Goal: Transaction & Acquisition: Subscribe to service/newsletter

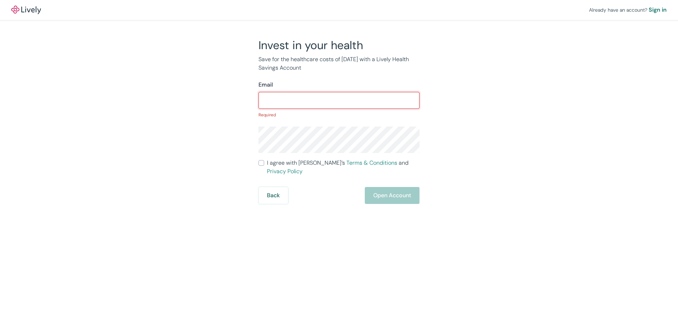
click at [285, 99] on input "Email" at bounding box center [338, 100] width 161 height 14
paste input "[EMAIL_ADDRESS][DOMAIN_NAME]"
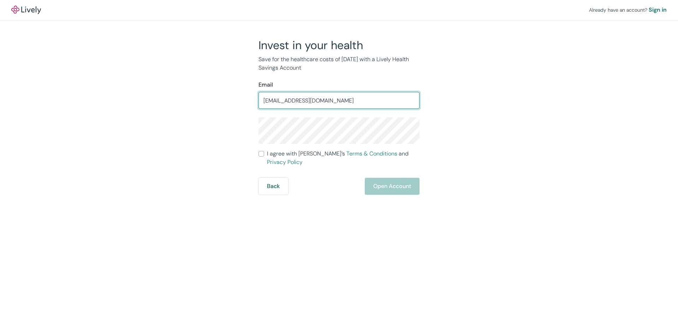
type input "[EMAIL_ADDRESS][DOMAIN_NAME]"
click at [265, 100] on input "Email" at bounding box center [338, 100] width 161 height 14
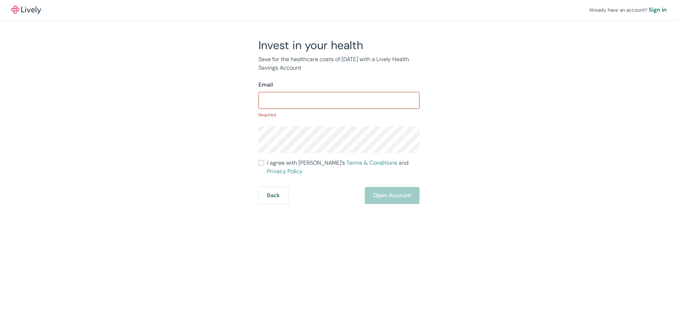
click at [343, 98] on input "Email" at bounding box center [338, 100] width 161 height 14
paste input "[EMAIL_ADDRESS][DOMAIN_NAME]"
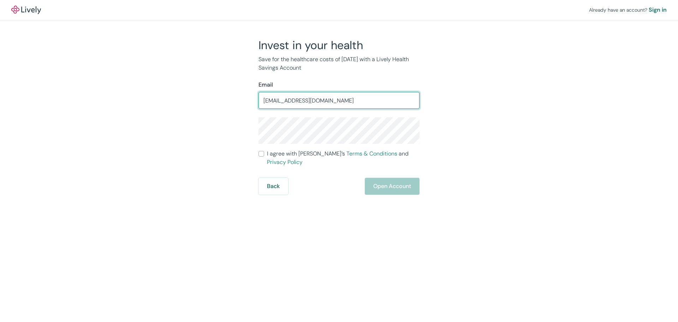
type input "[EMAIL_ADDRESS][DOMAIN_NAME]"
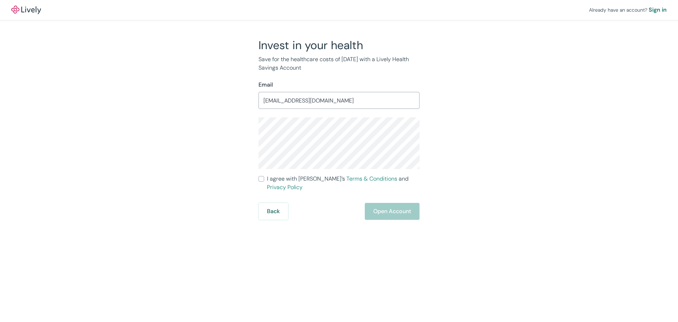
click at [262, 179] on input "I agree with Lively’s Terms & Conditions and Privacy Policy" at bounding box center [261, 179] width 6 height 6
checkbox input "true"
click at [395, 203] on button "Open Account" at bounding box center [392, 211] width 55 height 17
